Goal: Task Accomplishment & Management: Complete application form

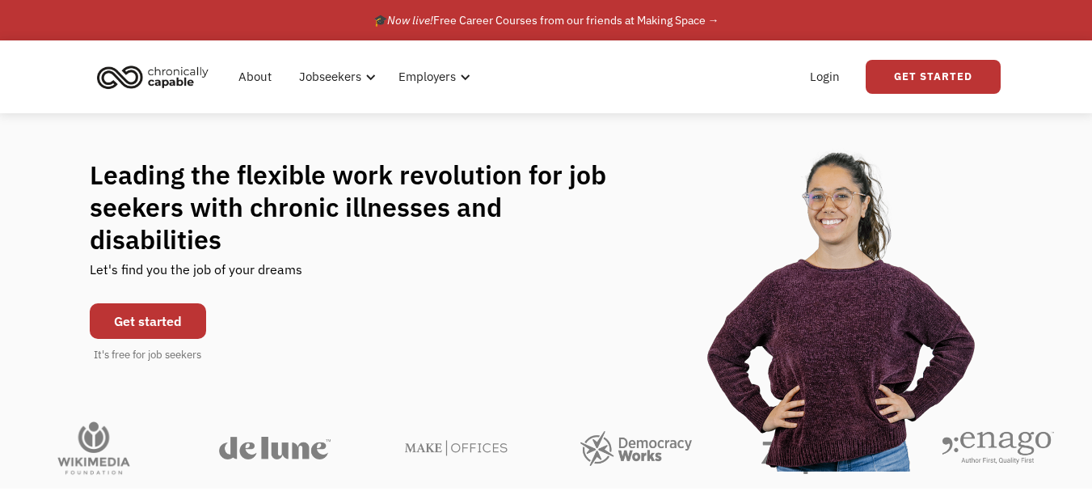
click at [172, 303] on link "Get started" at bounding box center [148, 321] width 116 height 36
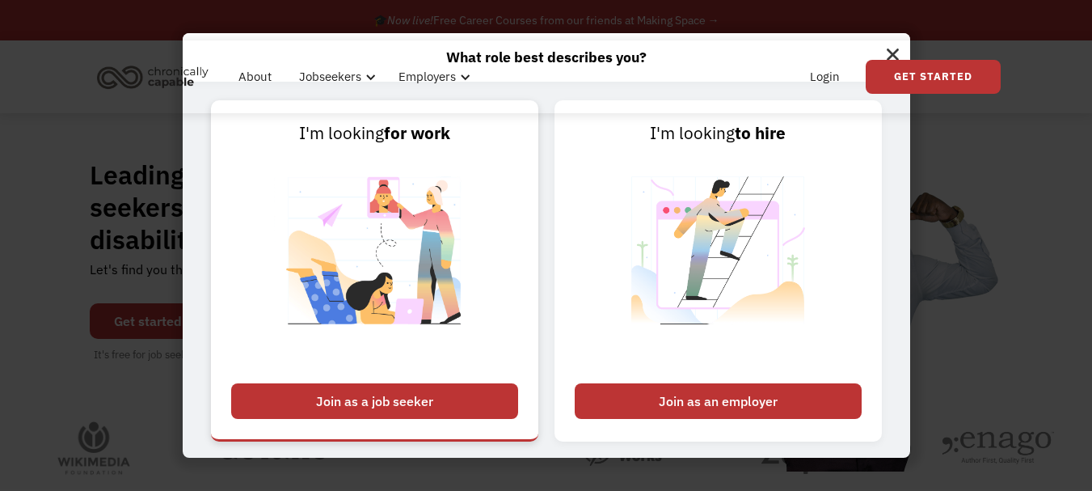
click at [419, 415] on div "Join as a job seeker" at bounding box center [374, 401] width 287 height 36
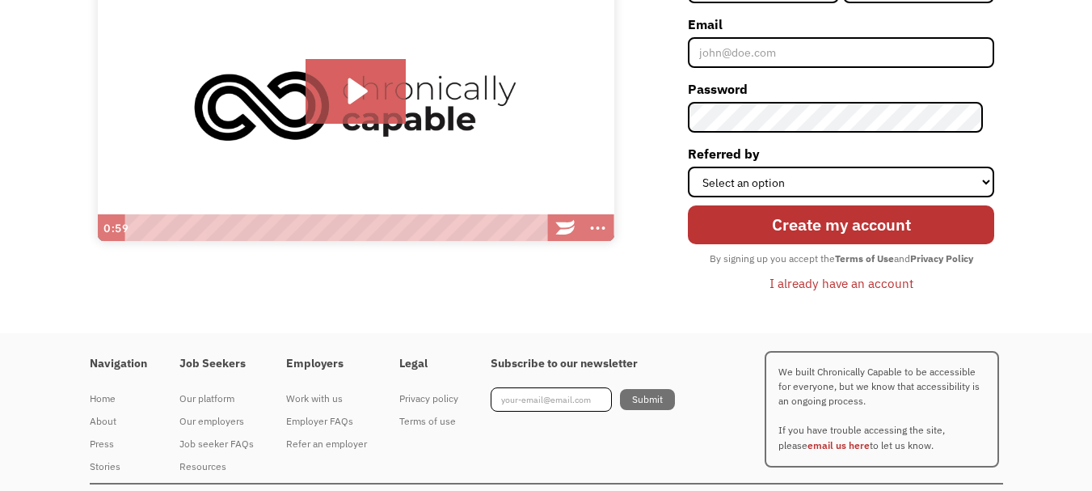
scroll to position [259, 0]
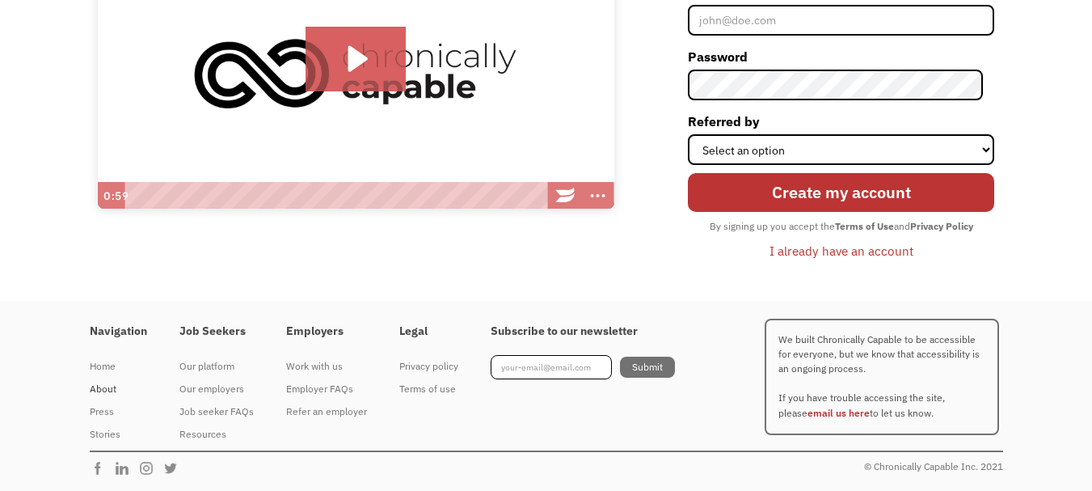
click at [108, 392] on div "About" at bounding box center [118, 388] width 57 height 19
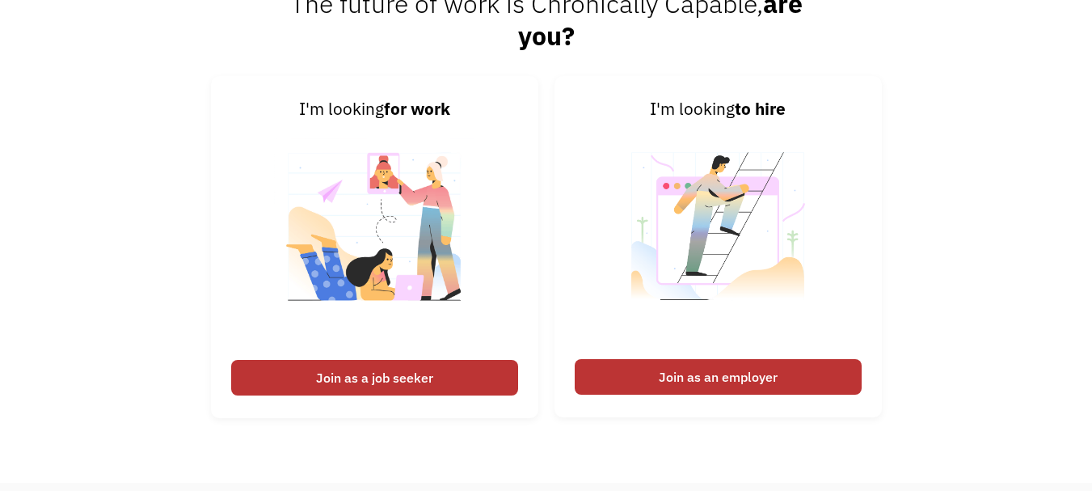
scroll to position [2485, 0]
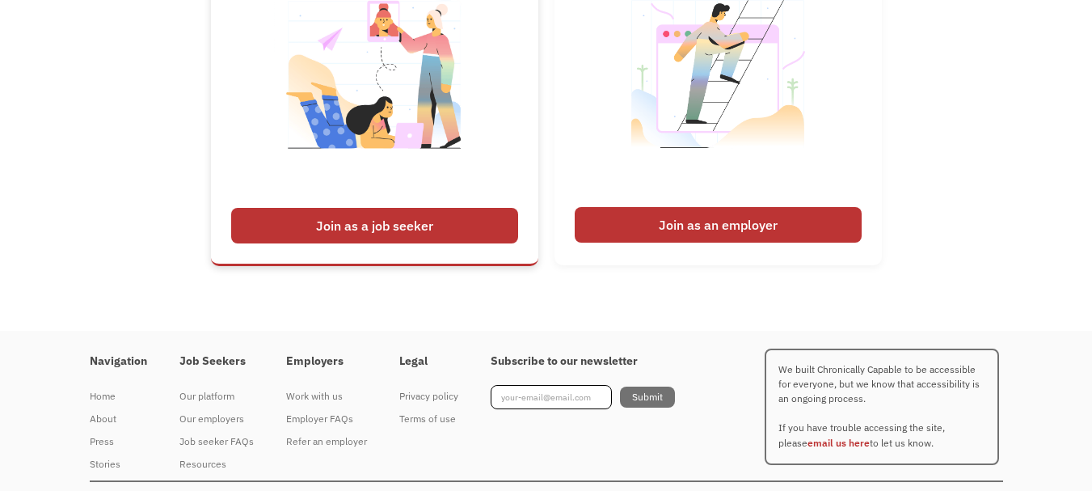
click at [466, 232] on div "Join as a job seeker" at bounding box center [374, 226] width 287 height 36
click at [426, 228] on div "Join as a job seeker" at bounding box center [374, 226] width 287 height 36
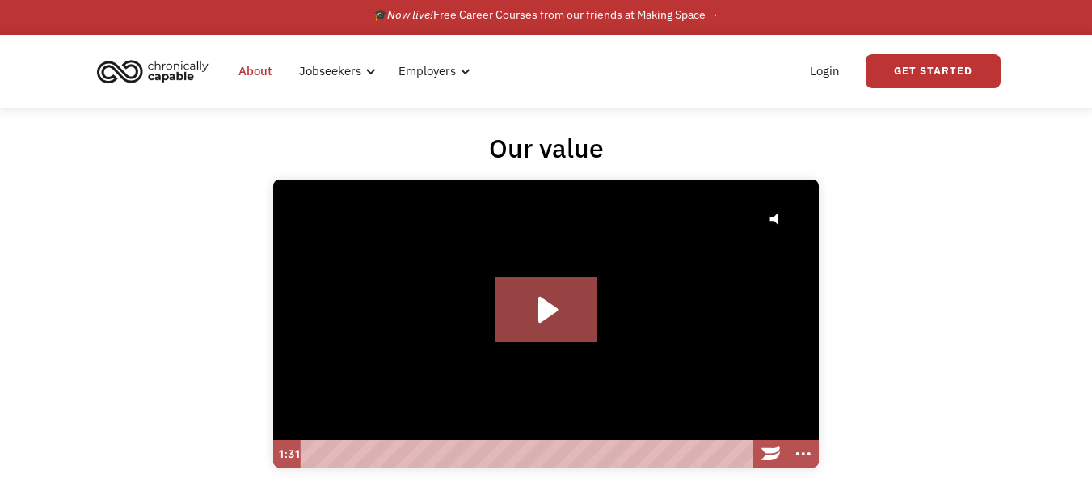
scroll to position [0, 0]
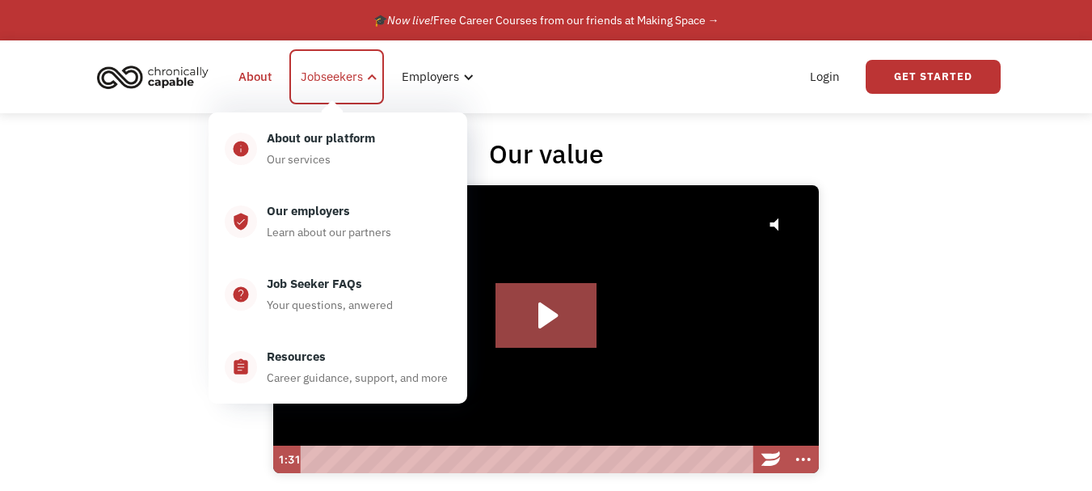
click at [330, 81] on div "Jobseekers" at bounding box center [332, 76] width 62 height 19
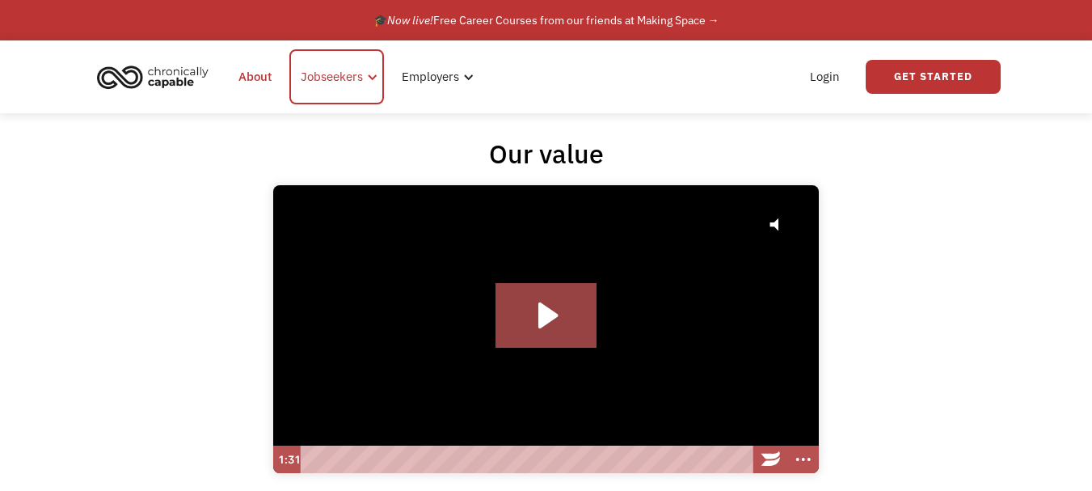
click at [330, 81] on div "Jobseekers" at bounding box center [332, 76] width 62 height 19
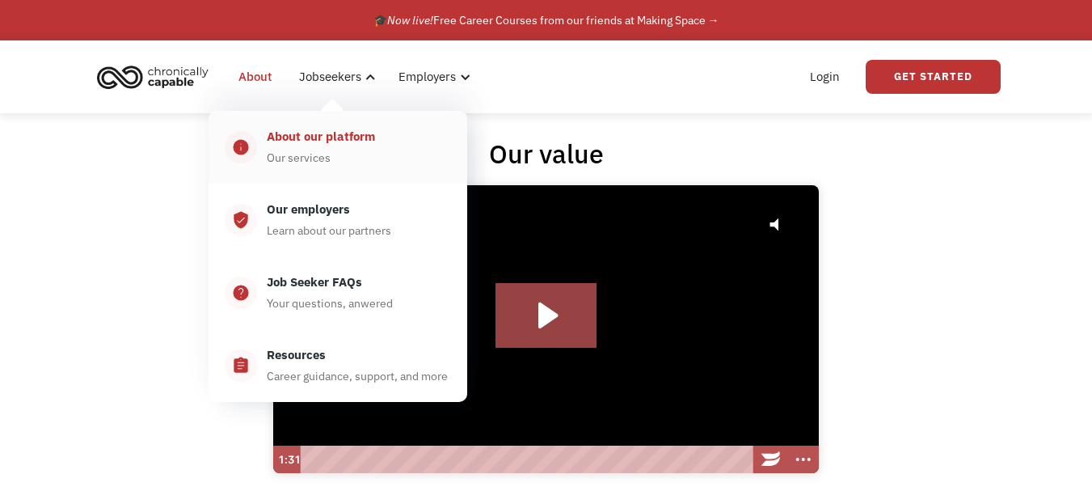
click at [340, 143] on div "About our platform" at bounding box center [321, 136] width 108 height 19
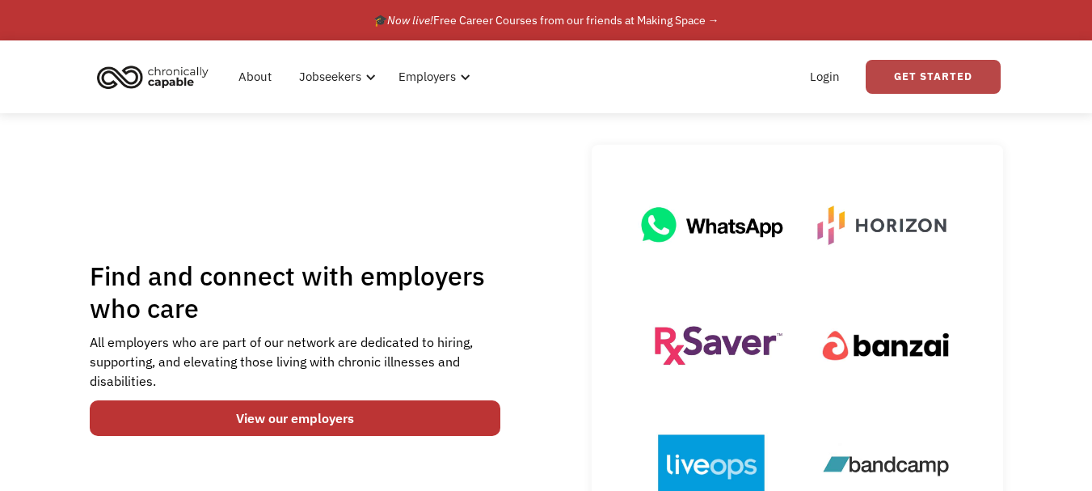
click at [961, 77] on link "Get Started" at bounding box center [933, 77] width 135 height 34
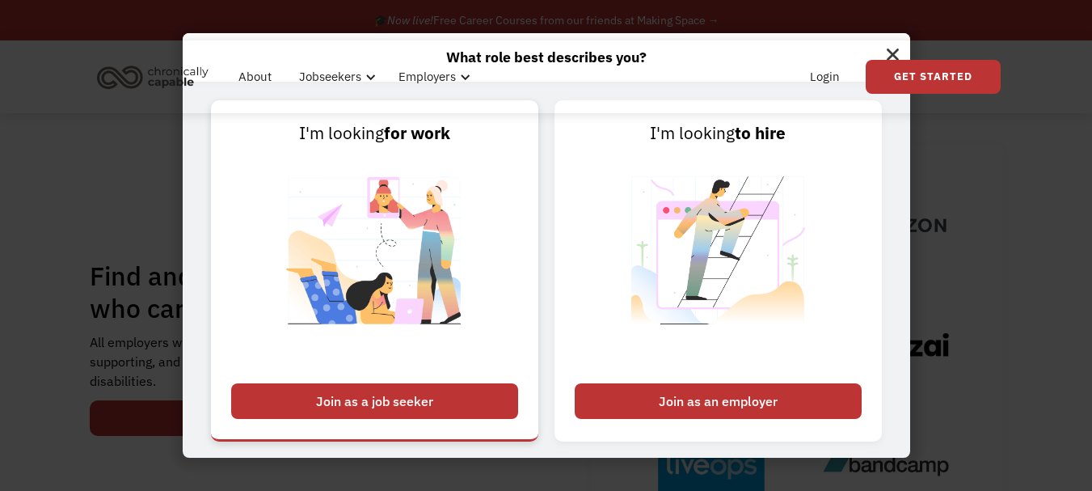
click at [446, 397] on div "Join as a job seeker" at bounding box center [374, 401] width 287 height 36
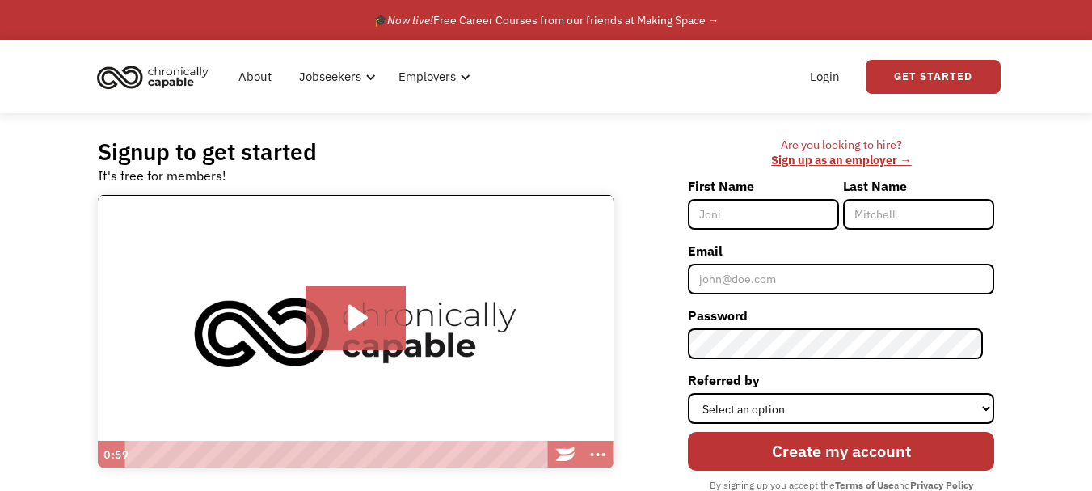
click at [796, 199] on input "First Name" at bounding box center [763, 214] width 151 height 31
type input "[PERSON_NAME]"
type input "Truax"
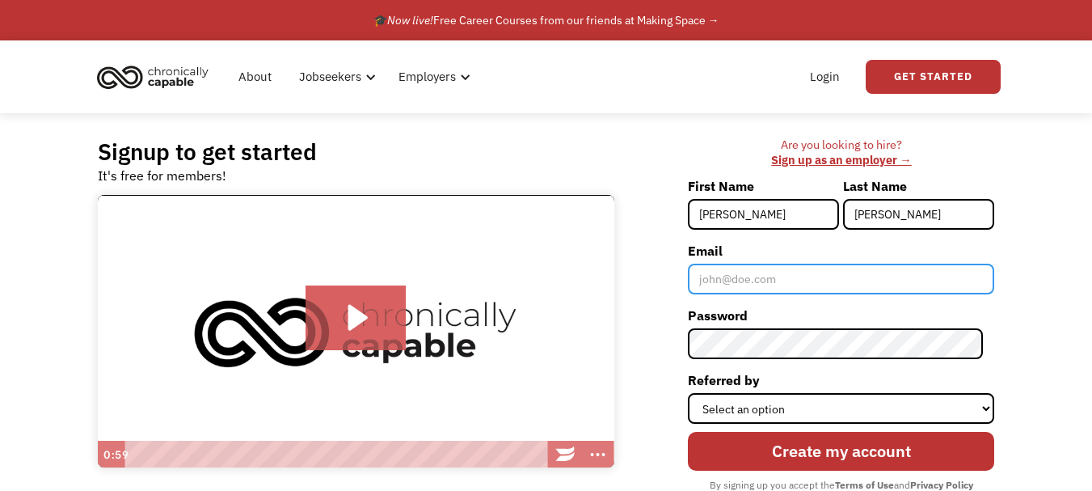
click at [815, 281] on input "Email" at bounding box center [841, 279] width 306 height 31
type input "ctruzog@gmail.com"
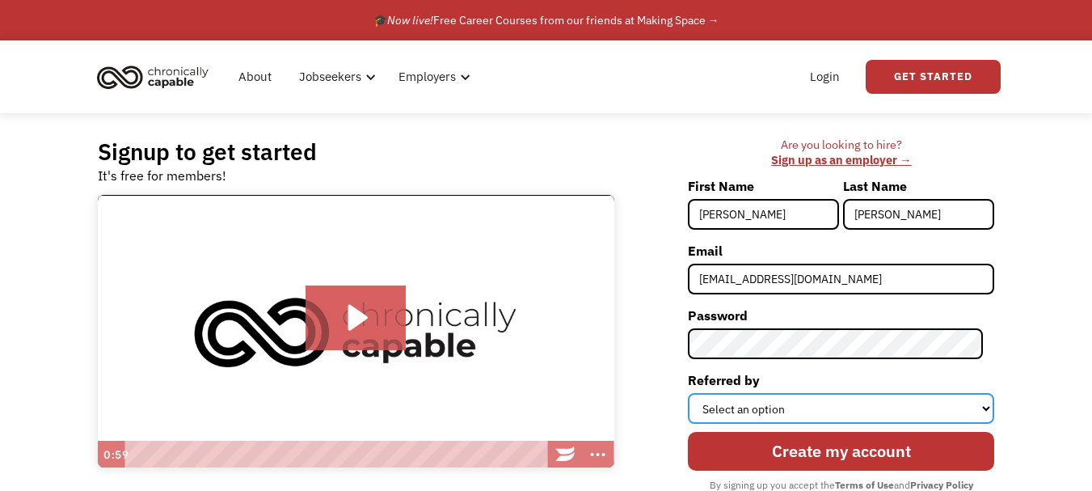
click at [988, 407] on select "Select an option Instagram Facebook Twitter Search Engine News Article Word of …" at bounding box center [841, 408] width 306 height 31
select select "Other"
click at [699, 393] on select "Select an option Instagram Facebook Twitter Search Engine News Article Word of …" at bounding box center [841, 408] width 306 height 31
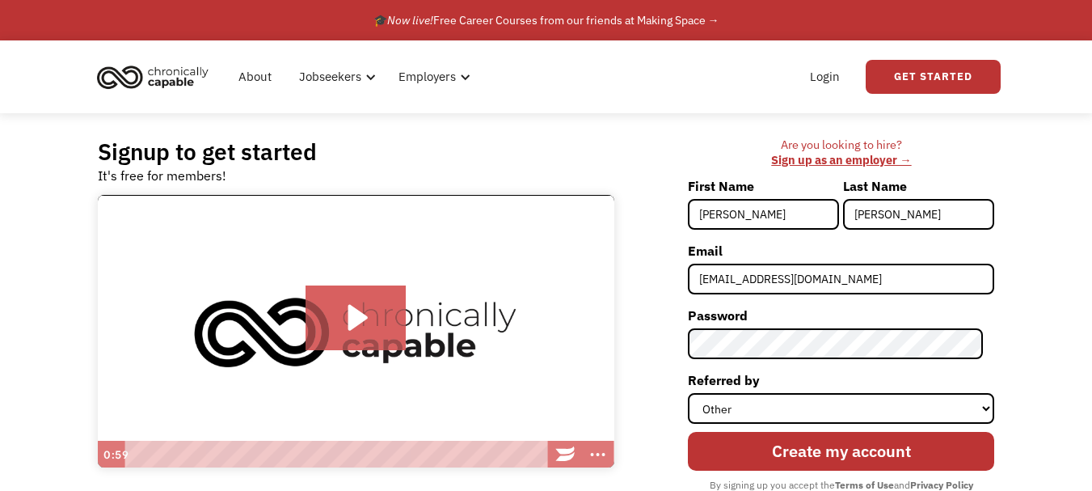
click at [825, 458] on input "Create my account" at bounding box center [841, 451] width 306 height 39
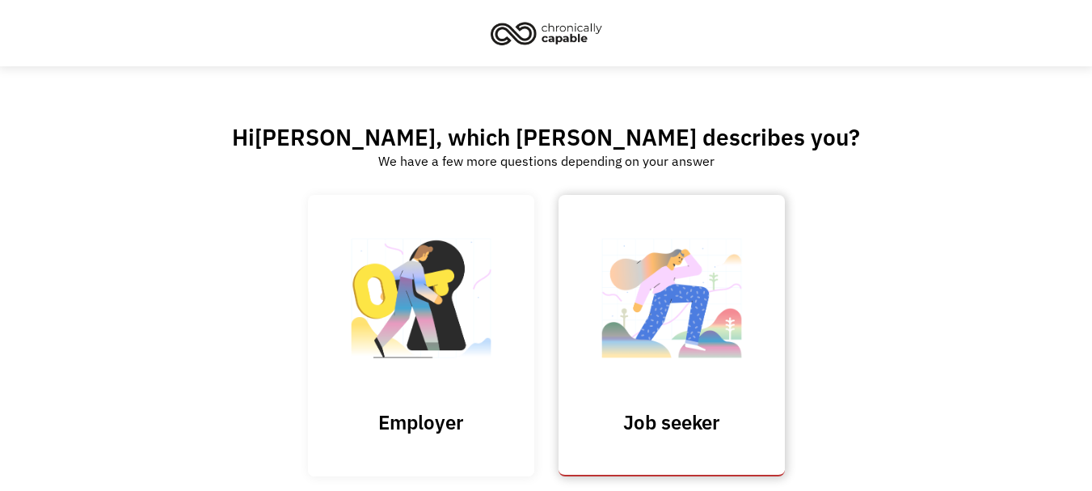
click at [683, 403] on link "Job seeker" at bounding box center [672, 335] width 226 height 280
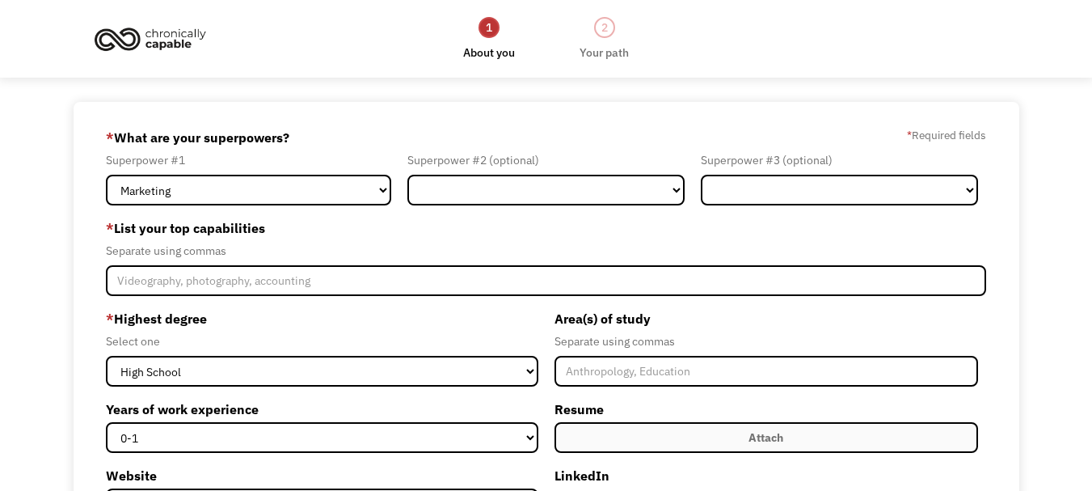
click at [1082, 430] on div "68cb1c832abb2372b7d6e960 ctruzog@gmail.com Coleen Truax Other * What are your s…" at bounding box center [546, 432] width 1092 height 660
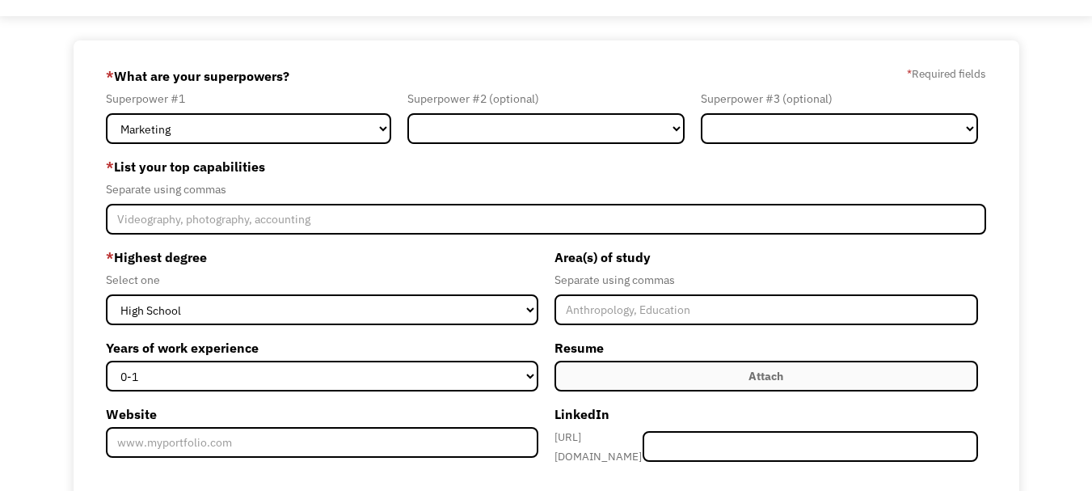
scroll to position [60, 0]
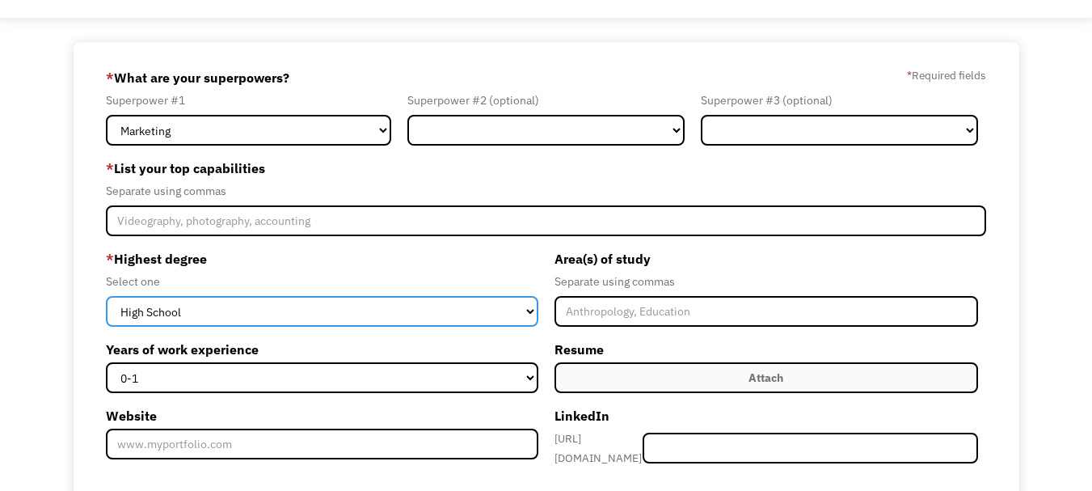
click at [529, 312] on select "High School Associates Bachelors Master's PhD" at bounding box center [322, 311] width 432 height 31
select select "bachelors"
click at [106, 296] on select "High School Associates Bachelors Master's PhD" at bounding box center [322, 311] width 432 height 31
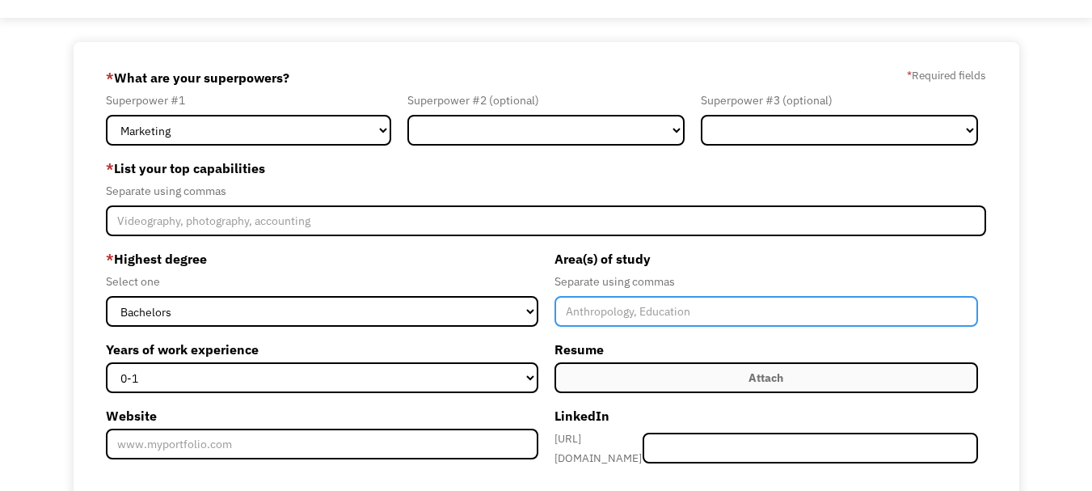
click at [655, 316] on input "Member-Create-Step1" at bounding box center [767, 311] width 424 height 31
type input "Journalism, Political Science"
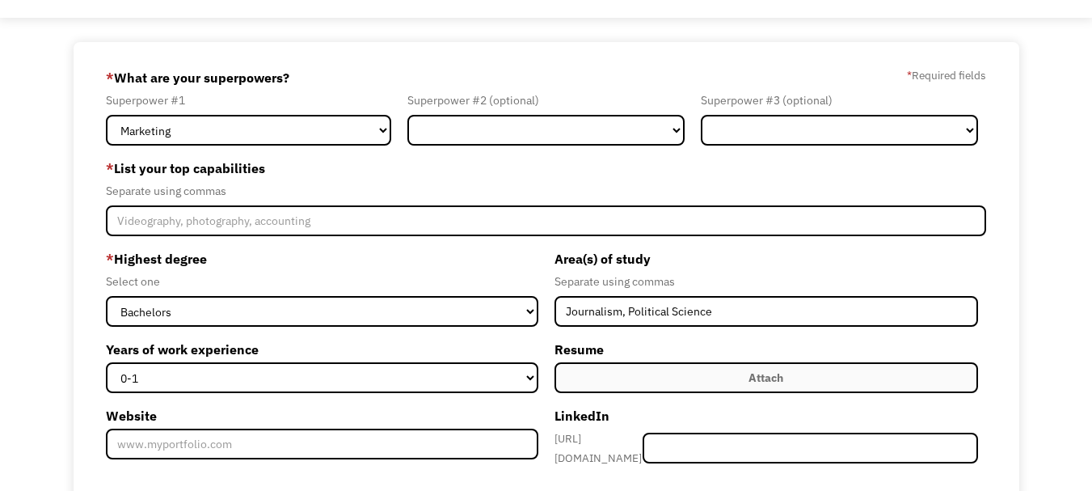
click at [532, 395] on div "* Highest degree Select one High School Associates Bachelors Master's PhD Years…" at bounding box center [326, 357] width 440 height 223
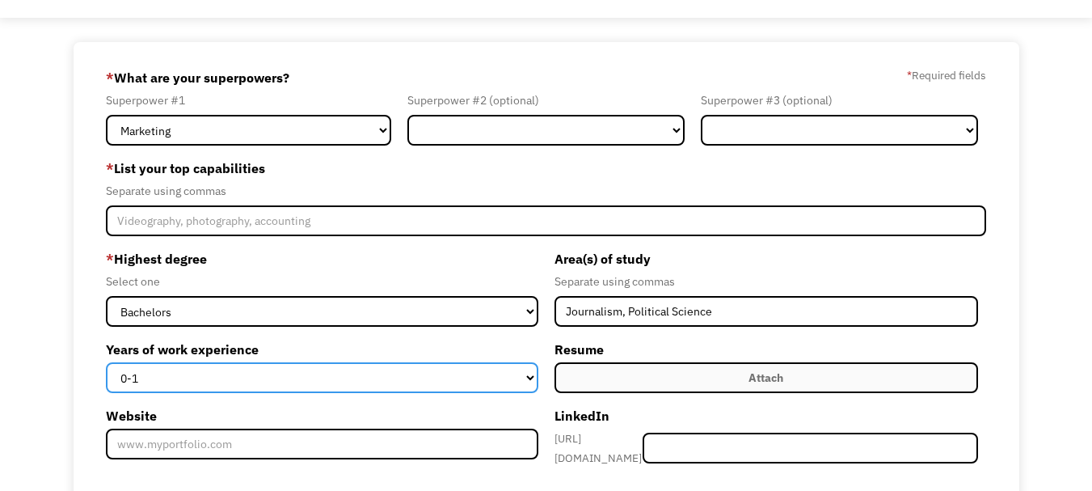
click at [530, 378] on select "0-1 2-4 5-10 11-15 15+" at bounding box center [322, 377] width 432 height 31
select select "15+"
click at [106, 362] on select "0-1 2-4 5-10 11-15 15+" at bounding box center [322, 377] width 432 height 31
